Goal: Obtain resource: Obtain resource

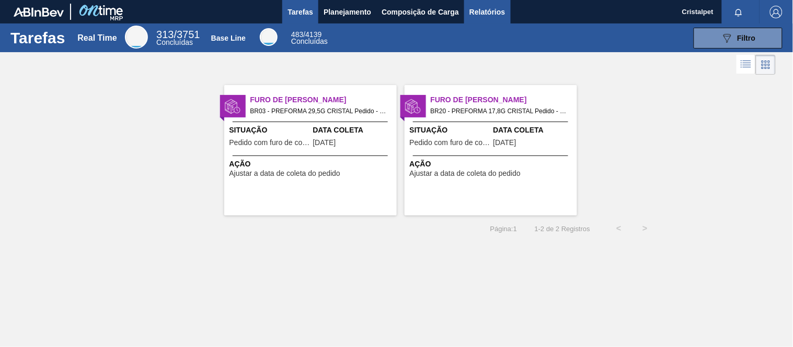
click at [482, 10] on span "Relatórios" at bounding box center [487, 12] width 36 height 13
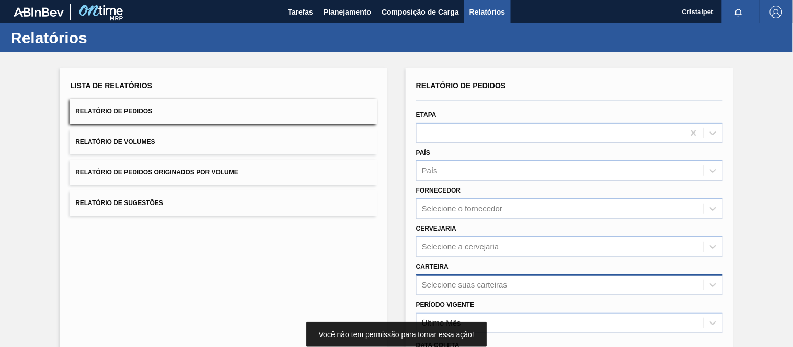
scroll to position [111, 0]
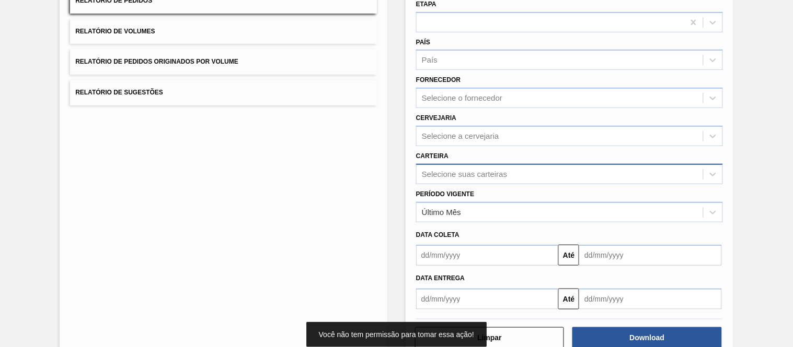
click at [446, 184] on div "Selecione suas carteiras" at bounding box center [569, 174] width 307 height 20
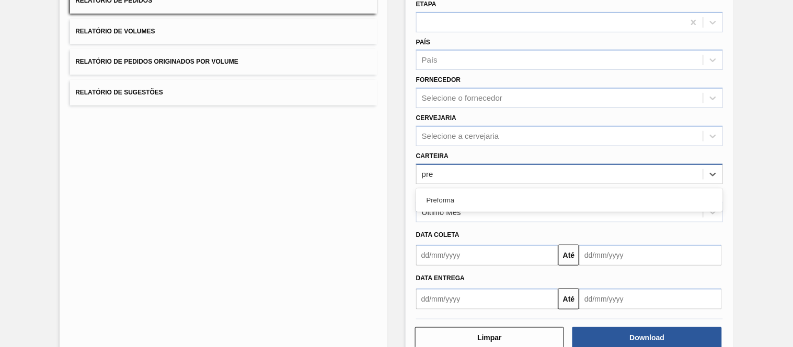
type input "pref"
click at [486, 192] on div "Preforma" at bounding box center [569, 200] width 307 height 19
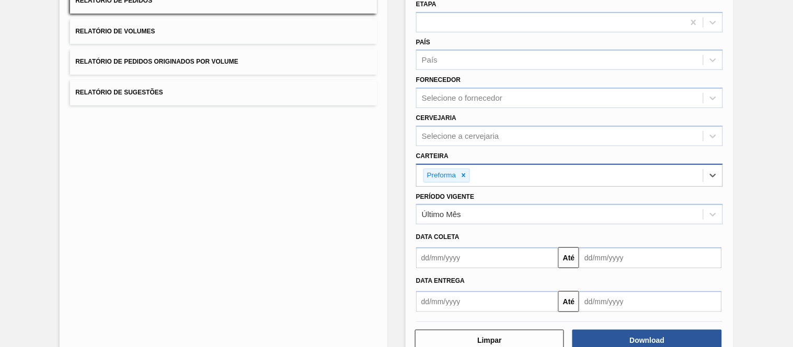
click at [485, 196] on div "Período Vigente Último Mês" at bounding box center [569, 208] width 307 height 36
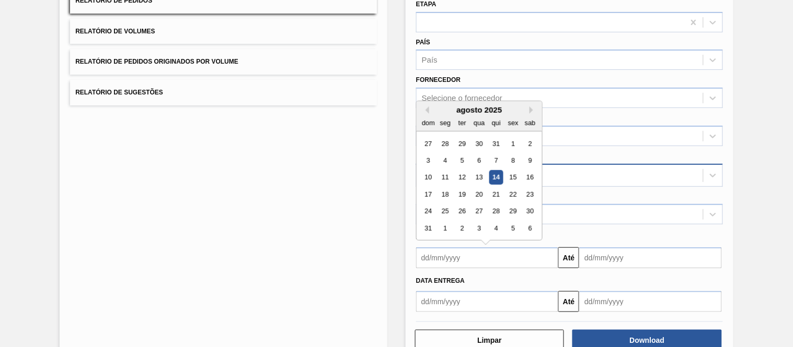
click at [445, 259] on input "text" at bounding box center [487, 258] width 142 height 21
click at [509, 146] on div "1" at bounding box center [513, 144] width 14 height 14
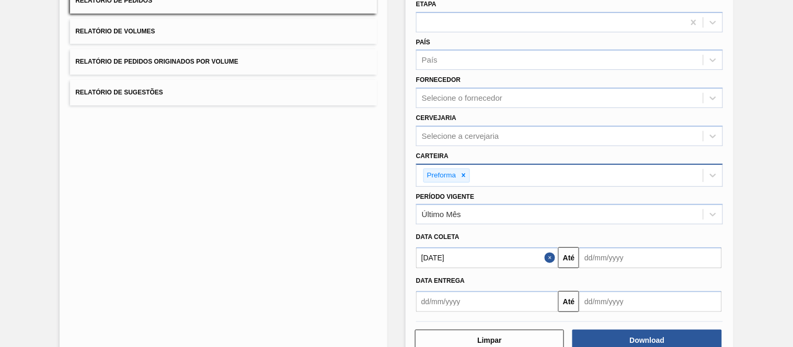
type input "01/08/2025"
click at [615, 251] on input "text" at bounding box center [650, 258] width 142 height 21
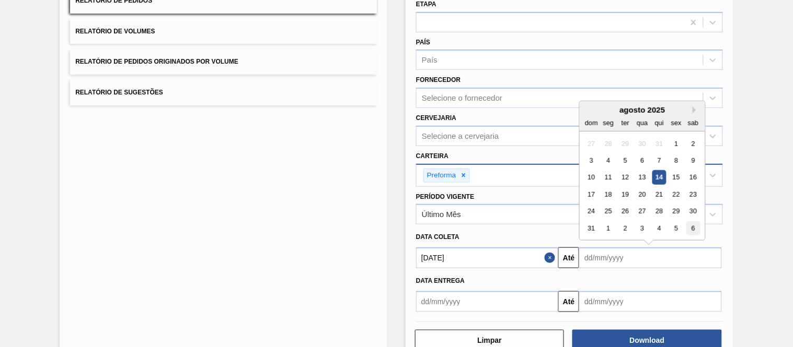
click at [697, 227] on div "6" at bounding box center [693, 229] width 14 height 14
type input "06/09/2025"
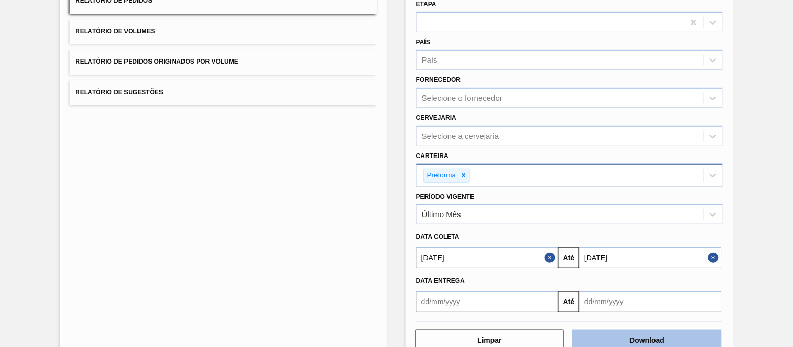
click at [657, 334] on button "Download" at bounding box center [646, 340] width 149 height 21
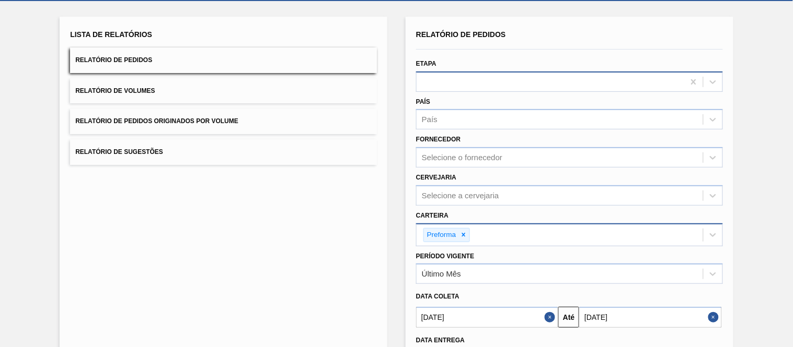
scroll to position [0, 0]
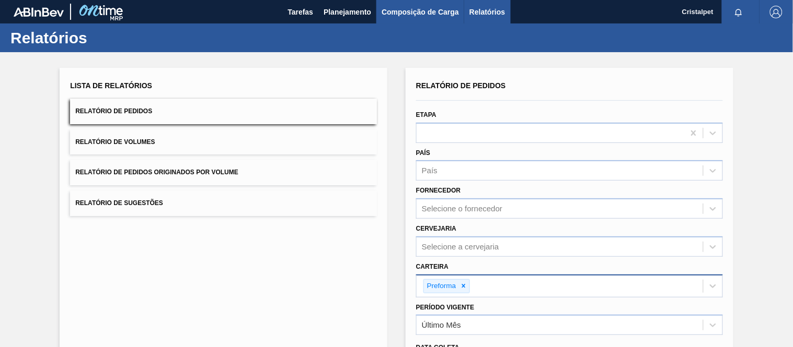
click at [388, 9] on span "Composição de Carga" at bounding box center [419, 12] width 77 height 13
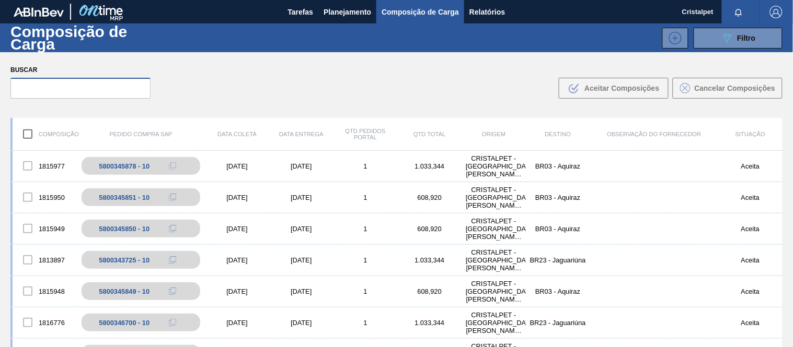
click at [40, 89] on input "text" at bounding box center [80, 88] width 140 height 21
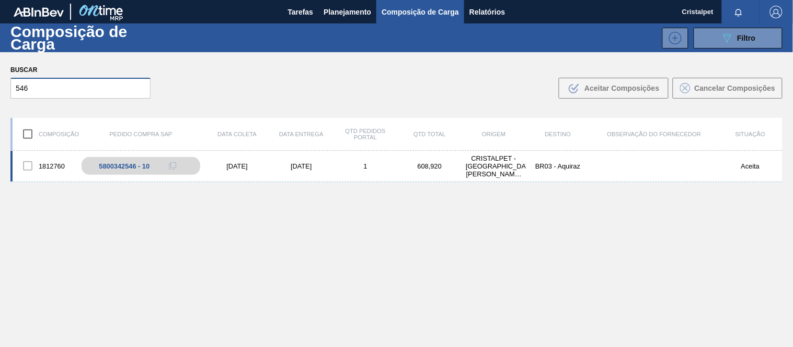
type input "546"
click at [274, 166] on div "15/08/2025" at bounding box center [301, 166] width 64 height 8
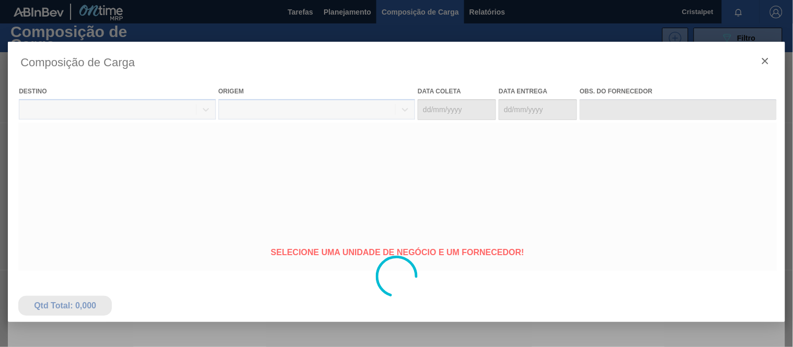
type coleta "13/08/2025"
type entrega "15/08/2025"
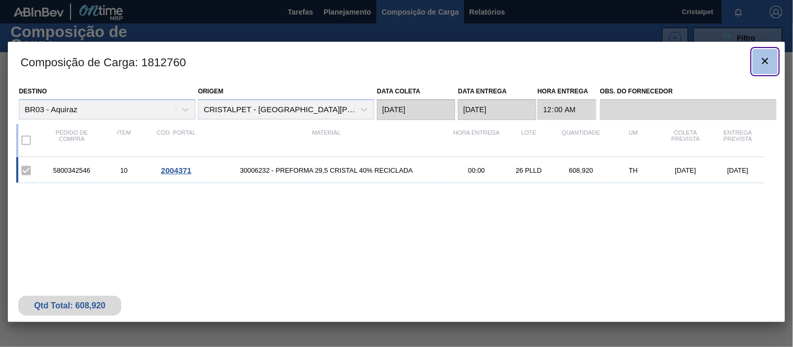
click at [761, 66] on icon "botão de ícone" at bounding box center [765, 61] width 13 height 13
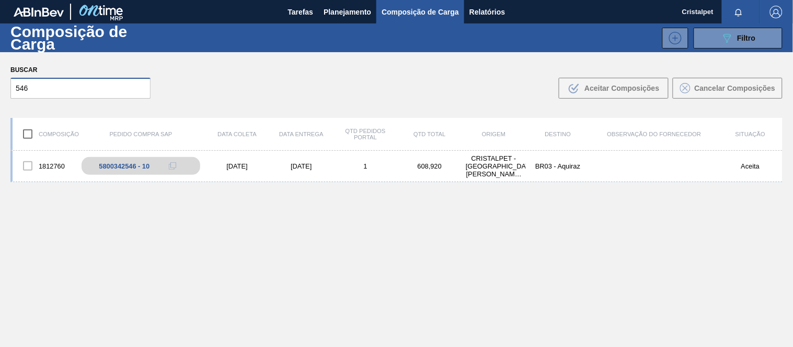
click at [3, 97] on div "Buscar 546 .b{fill:var(--color-action-default)} Aceitar Composições Cancelar Co…" at bounding box center [396, 80] width 793 height 57
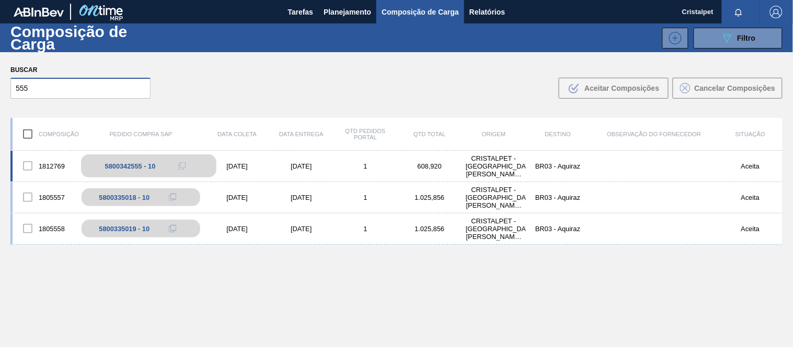
type input "555"
click at [140, 166] on div "5800342555 - 10" at bounding box center [130, 166] width 51 height 8
click at [178, 163] on icon at bounding box center [181, 165] width 7 height 7
click at [217, 166] on div "1812769 5800342555 - 10 14/08/2025 16/08/2025 1 608,920 CRISTALPET - CABO DE SA…" at bounding box center [396, 166] width 772 height 31
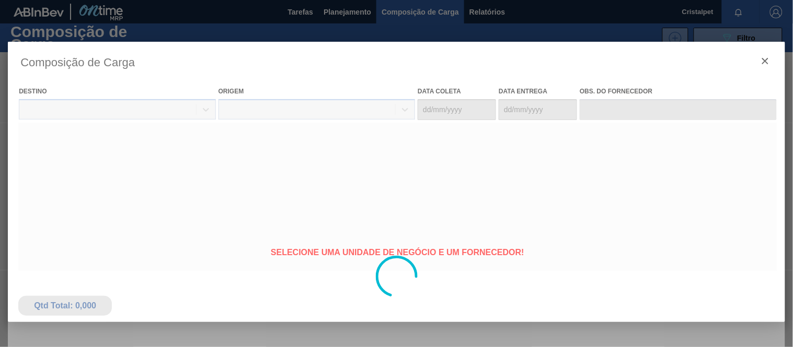
type coleta "14/08/2025"
type entrega "16/08/2025"
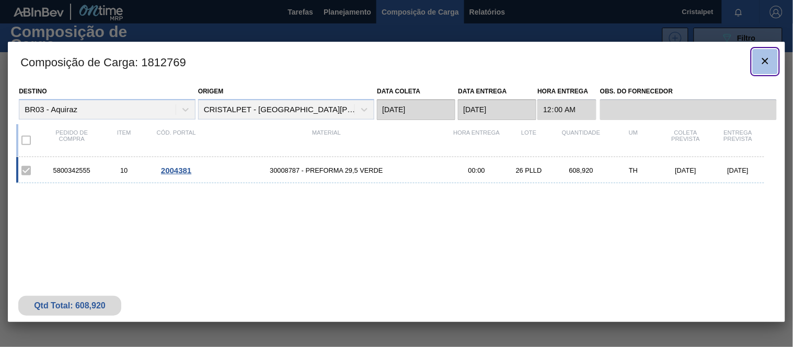
click at [765, 56] on icon "botão de ícone" at bounding box center [765, 61] width 13 height 13
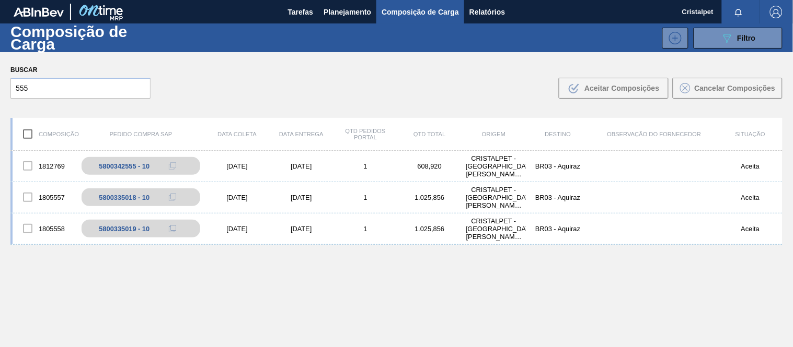
click at [24, 67] on label "Buscar" at bounding box center [80, 70] width 140 height 15
